Goal: Transaction & Acquisition: Purchase product/service

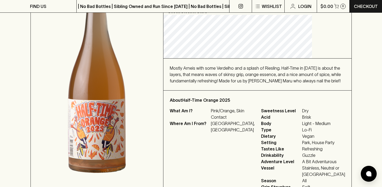
scroll to position [5, 0]
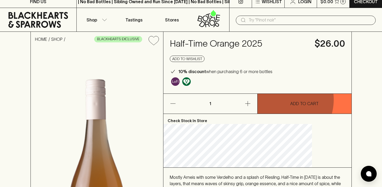
click at [280, 100] on button "ADD TO CART" at bounding box center [305, 104] width 94 height 20
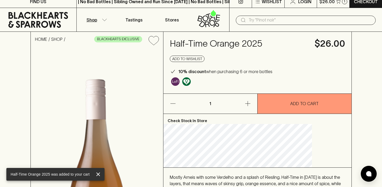
click at [105, 16] on button "Shop" at bounding box center [96, 20] width 38 height 24
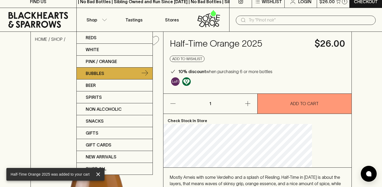
click at [100, 72] on p "Bubbles" at bounding box center [95, 73] width 19 height 6
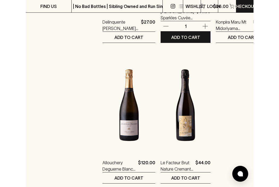
scroll to position [904, 0]
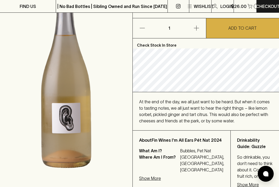
scroll to position [91, 0]
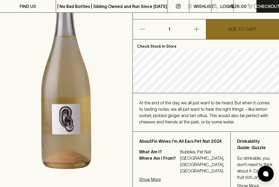
click at [228, 32] on button "ADD TO CART" at bounding box center [242, 29] width 73 height 20
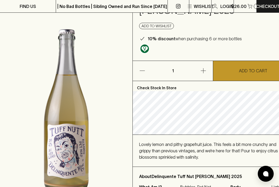
scroll to position [52, 0]
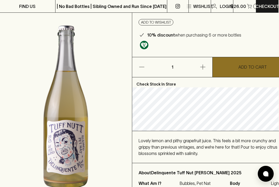
click at [228, 70] on p "ADD TO CART" at bounding box center [252, 67] width 28 height 6
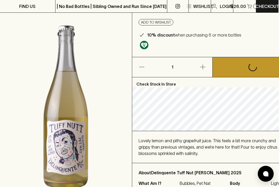
scroll to position [53, 0]
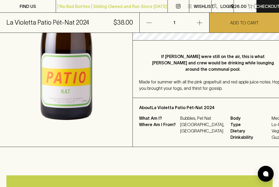
scroll to position [153, 0]
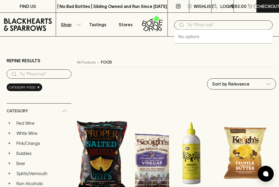
click at [188, 22] on input "text" at bounding box center [228, 25] width 82 height 8
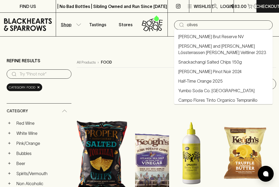
type input "olives"
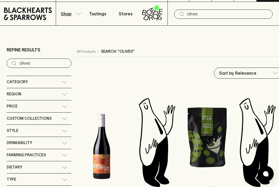
scroll to position [9, 0]
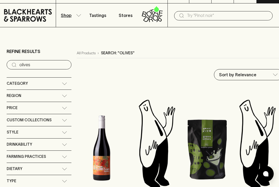
click at [58, 82] on div "Category" at bounding box center [34, 83] width 55 height 7
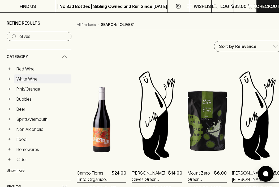
scroll to position [39, 0]
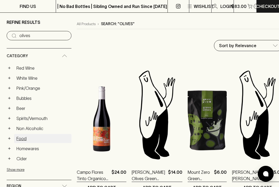
click at [20, 136] on link "Food" at bounding box center [42, 138] width 57 height 9
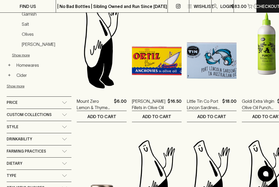
scroll to position [234, 0]
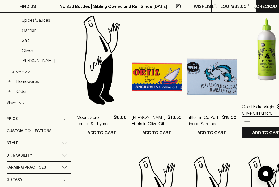
click at [251, 70] on img at bounding box center [267, 49] width 50 height 93
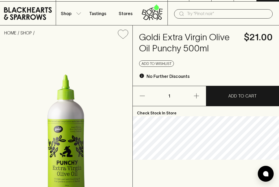
scroll to position [2, 0]
